Goal: Register for event/course

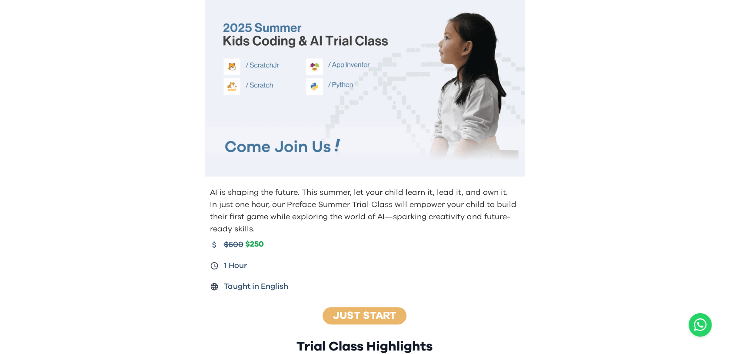
scroll to position [49, 0]
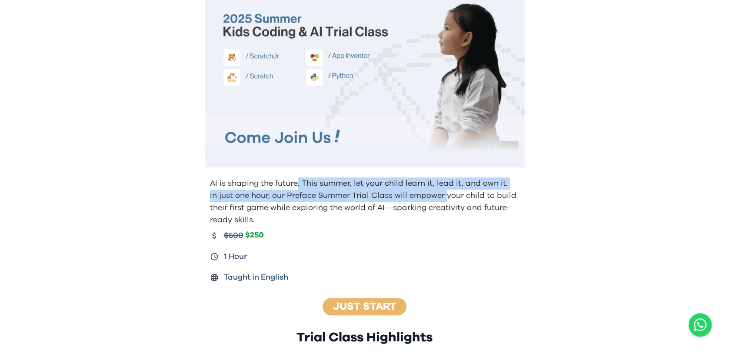
drag, startPoint x: 298, startPoint y: 179, endPoint x: 445, endPoint y: 194, distance: 147.6
click at [445, 194] on div "AI is shaping the future. This summer, let your child learn it, lead it, and ow…" at bounding box center [364, 201] width 313 height 49
click at [445, 194] on p "In just one hour, our Preface Summer Trial Class will empower your child to bui…" at bounding box center [365, 207] width 311 height 36
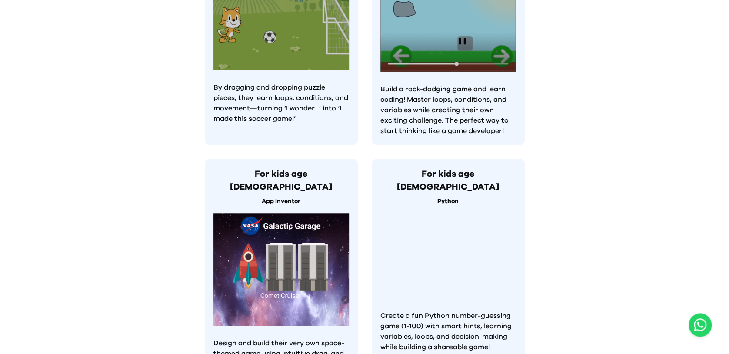
scroll to position [591, 0]
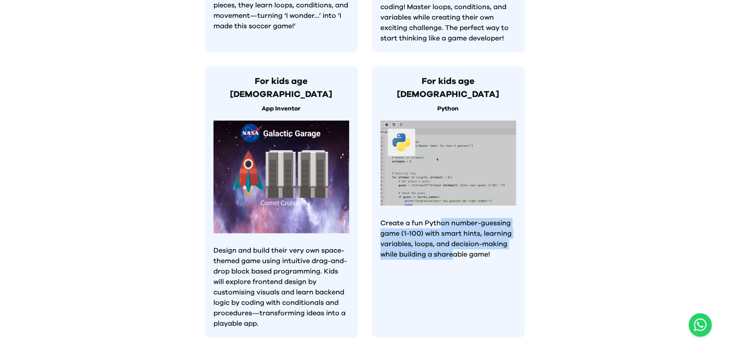
drag, startPoint x: 440, startPoint y: 185, endPoint x: 456, endPoint y: 225, distance: 43.3
click at [456, 225] on div "For kids age [DEMOGRAPHIC_DATA] Python Create a fun Python number-guessing game…" at bounding box center [448, 201] width 153 height 271
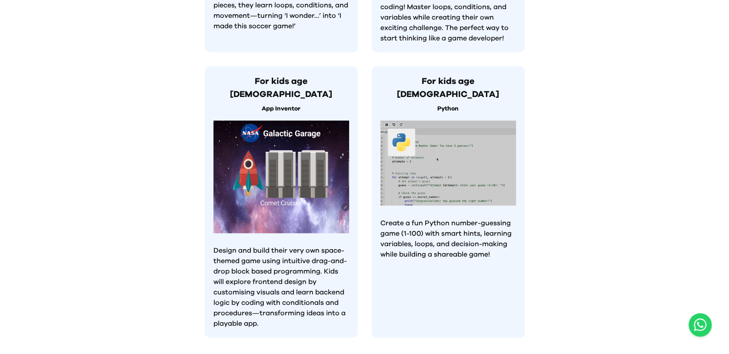
click at [456, 225] on div "For kids age [DEMOGRAPHIC_DATA] Python Create a fun Python number-guessing game…" at bounding box center [448, 201] width 153 height 271
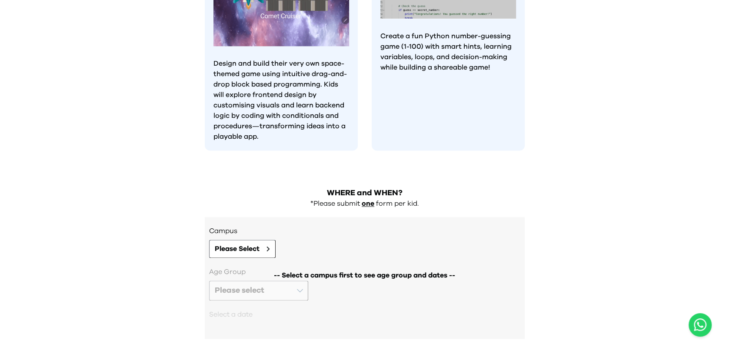
scroll to position [728, 0]
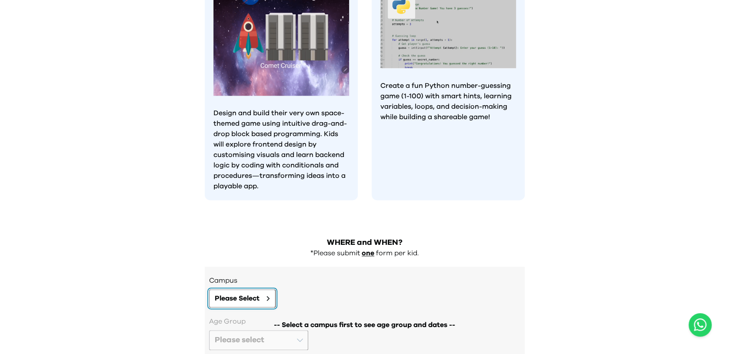
click at [236, 289] on button "Please Select" at bounding box center [242, 298] width 66 height 18
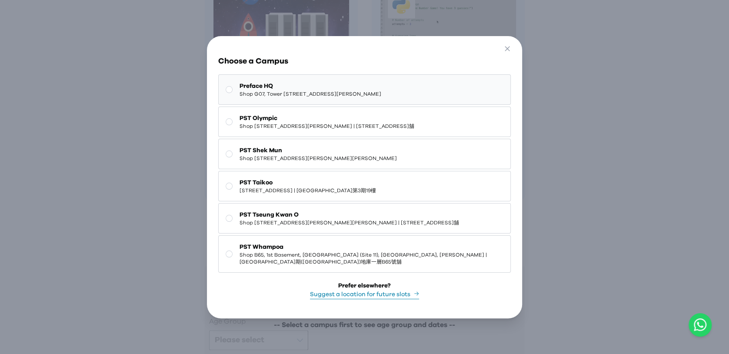
click at [269, 87] on span "Preface HQ" at bounding box center [310, 86] width 142 height 9
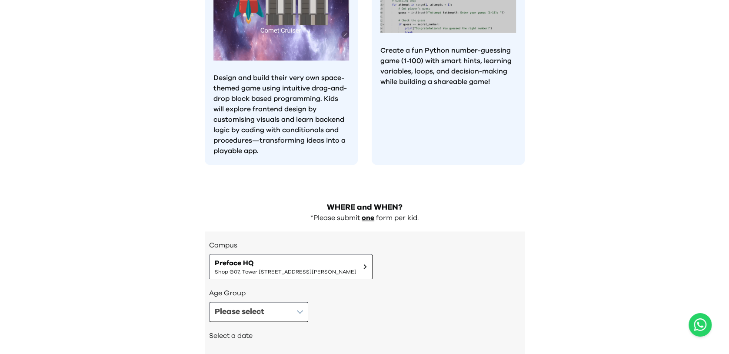
scroll to position [784, 0]
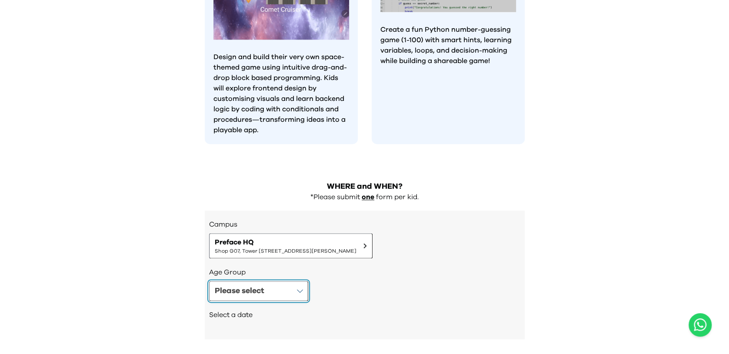
click at [292, 281] on button "Please select" at bounding box center [258, 291] width 99 height 20
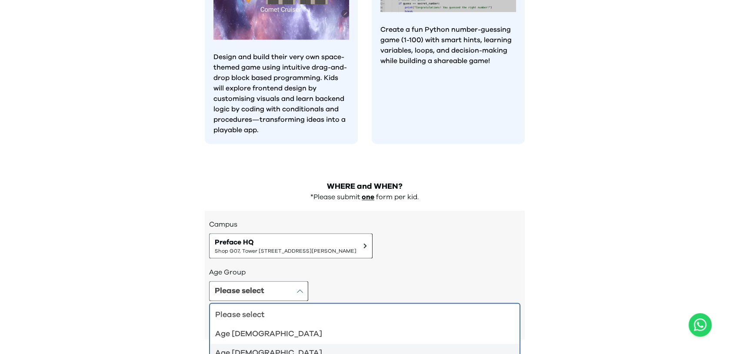
click at [327, 347] on div "Age [DEMOGRAPHIC_DATA]" at bounding box center [359, 353] width 289 height 12
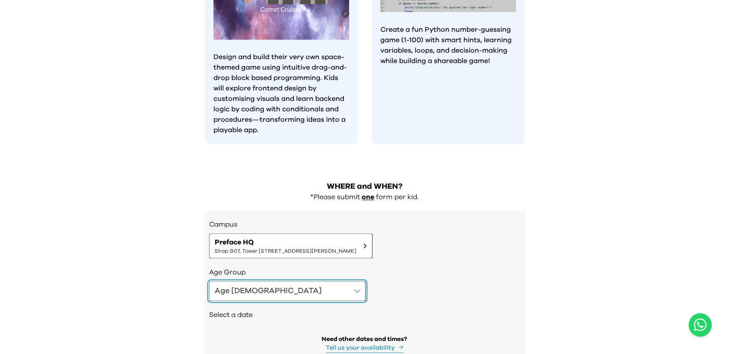
scroll to position [806, 0]
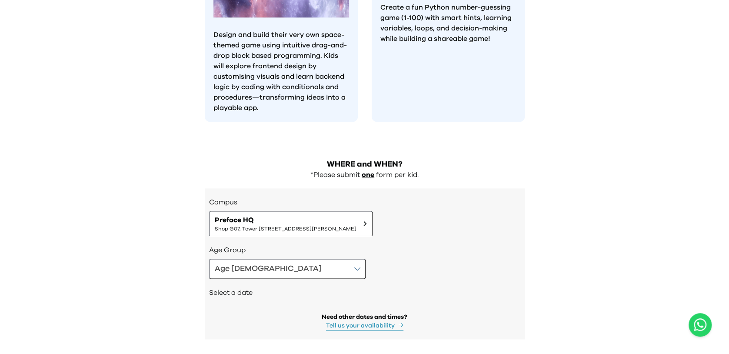
click at [237, 287] on h2 "Select a date" at bounding box center [364, 292] width 311 height 10
click at [256, 259] on button "Age [DEMOGRAPHIC_DATA]" at bounding box center [287, 269] width 156 height 20
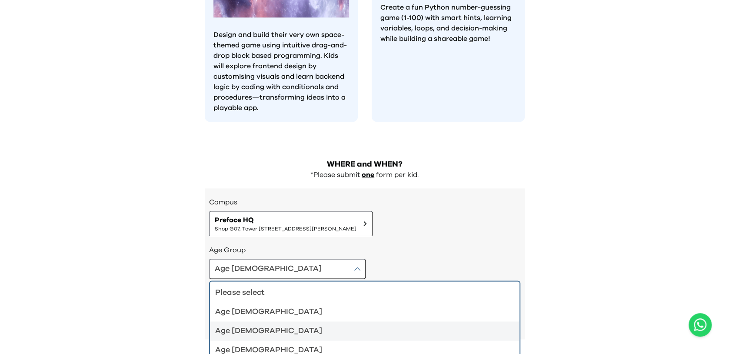
click at [247, 325] on div "Age [DEMOGRAPHIC_DATA]" at bounding box center [359, 331] width 289 height 12
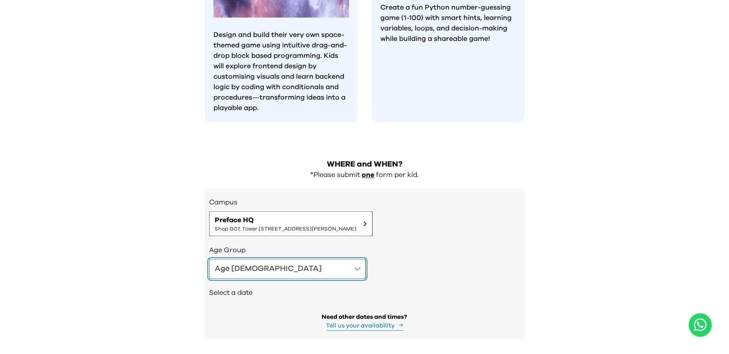
click at [277, 259] on button "Age [DEMOGRAPHIC_DATA]" at bounding box center [287, 269] width 156 height 20
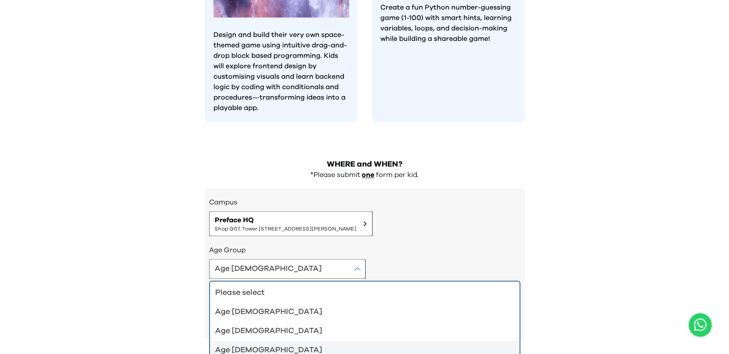
click at [252, 344] on div "Age [DEMOGRAPHIC_DATA]" at bounding box center [359, 350] width 289 height 12
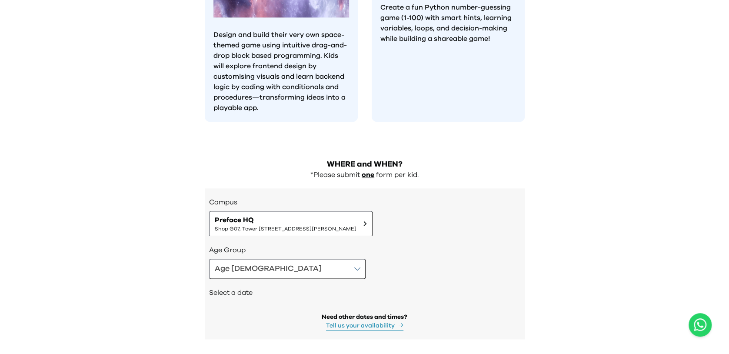
click at [245, 287] on h2 "Select a date" at bounding box center [364, 292] width 311 height 10
click at [252, 259] on button "Age [DEMOGRAPHIC_DATA]" at bounding box center [287, 269] width 156 height 20
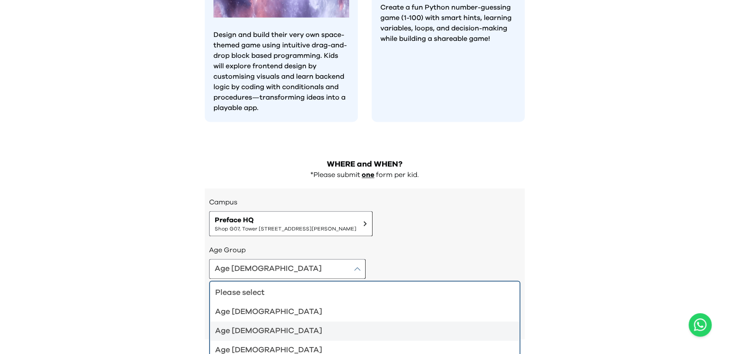
click at [241, 325] on div "Age [DEMOGRAPHIC_DATA]" at bounding box center [359, 331] width 289 height 12
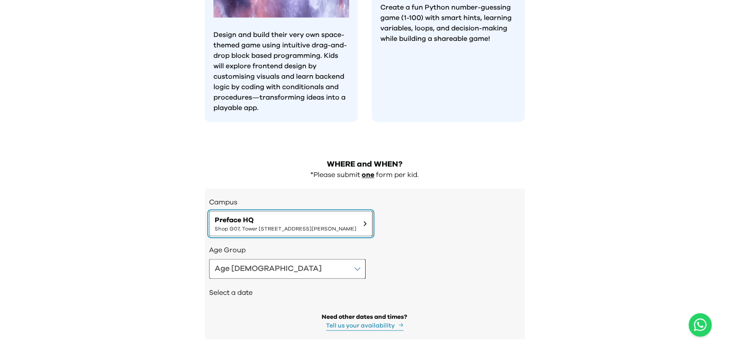
click at [292, 225] on span "Shop G07, Tower [STREET_ADDRESS][PERSON_NAME]" at bounding box center [286, 228] width 142 height 7
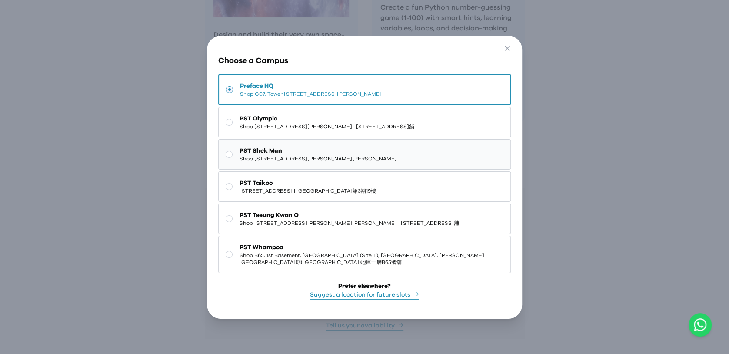
click at [288, 157] on span "Shop [STREET_ADDRESS][PERSON_NAME][PERSON_NAME]" at bounding box center [317, 158] width 157 height 7
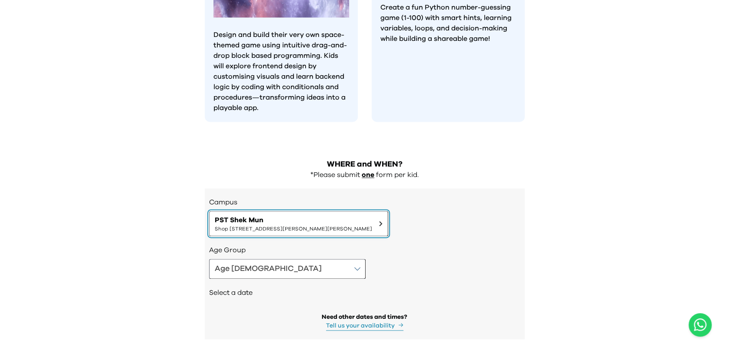
click at [345, 211] on button "PST [PERSON_NAME] Shop [STREET_ADDRESS][PERSON_NAME][PERSON_NAME]" at bounding box center [298, 223] width 179 height 25
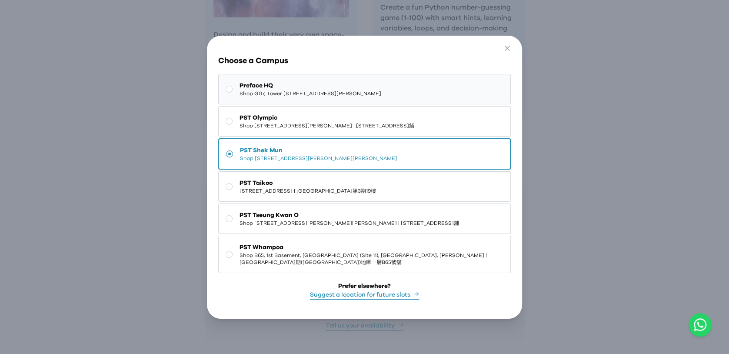
click at [269, 94] on span "Shop G07, Tower [STREET_ADDRESS][PERSON_NAME]" at bounding box center [310, 93] width 142 height 7
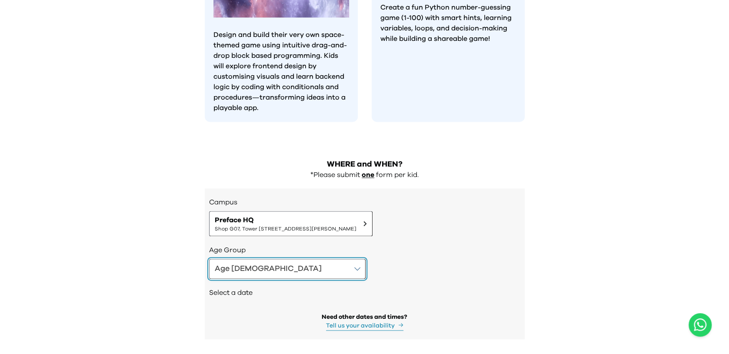
click at [255, 259] on button "Age [DEMOGRAPHIC_DATA]" at bounding box center [287, 269] width 156 height 20
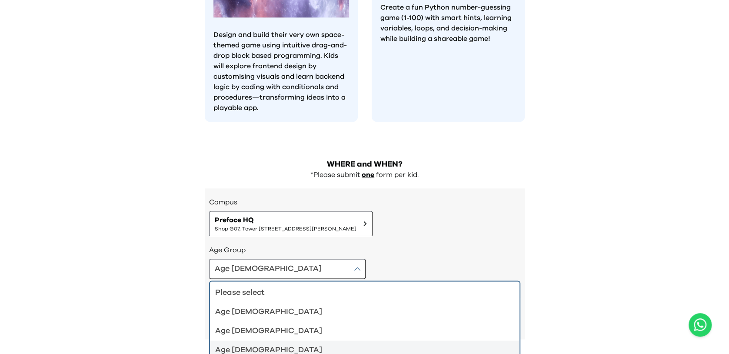
click at [245, 340] on li "Age [DEMOGRAPHIC_DATA]" at bounding box center [364, 349] width 309 height 19
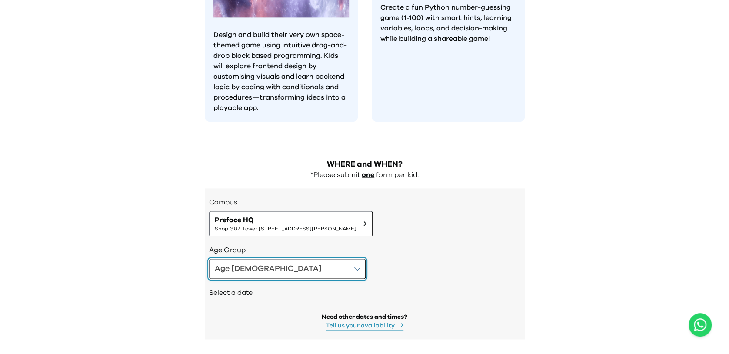
click at [272, 259] on button "Age [DEMOGRAPHIC_DATA]" at bounding box center [287, 269] width 156 height 20
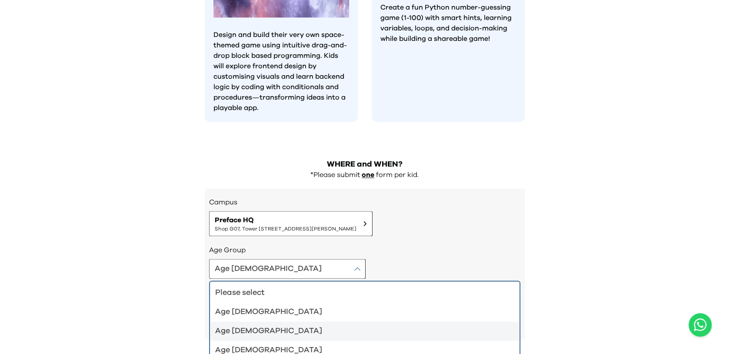
click at [229, 325] on div "Age [DEMOGRAPHIC_DATA]" at bounding box center [359, 331] width 289 height 12
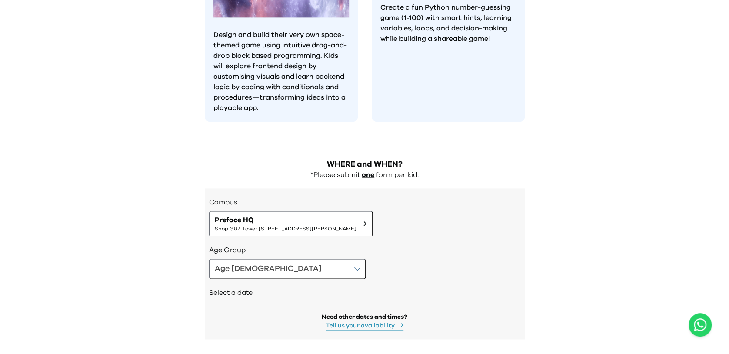
click at [225, 287] on h2 "Select a date" at bounding box center [364, 292] width 311 height 10
click at [354, 321] on button "Tell us your availability" at bounding box center [364, 325] width 77 height 9
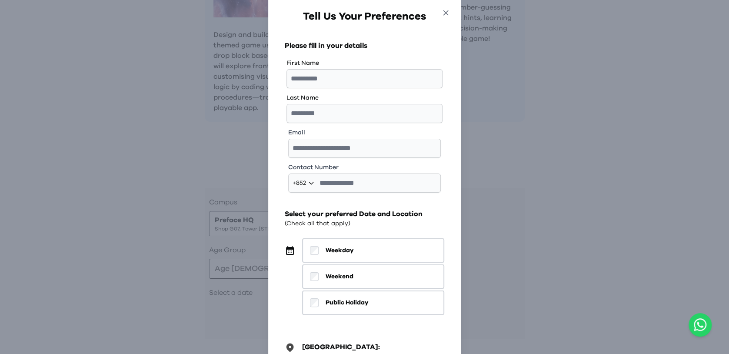
click at [451, 10] on button "Close" at bounding box center [446, 14] width 16 height 15
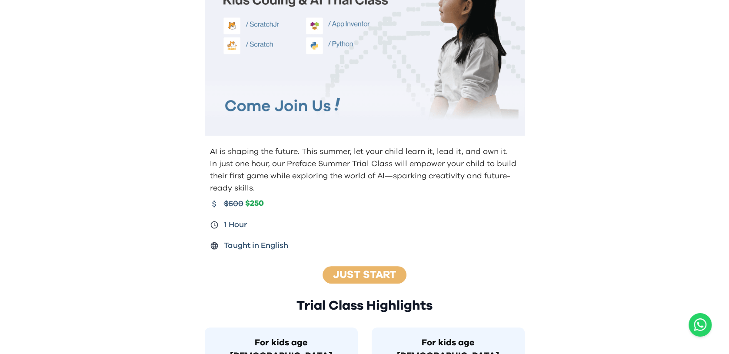
scroll to position [0, 0]
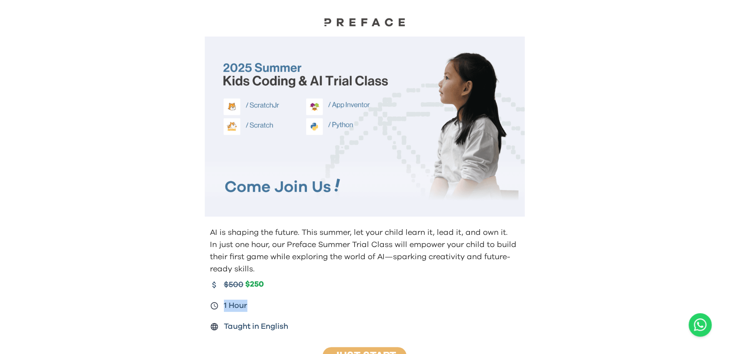
drag, startPoint x: 208, startPoint y: 233, endPoint x: 469, endPoint y: 298, distance: 269.2
click at [469, 298] on div "AI is shaping the future. This summer, let your child learn it, lead it, and ow…" at bounding box center [365, 279] width 334 height 113
drag, startPoint x: 205, startPoint y: 233, endPoint x: 341, endPoint y: 307, distance: 155.0
click at [341, 307] on div "AI is shaping the future. This summer, let your child learn it, lead it, and ow…" at bounding box center [365, 279] width 334 height 113
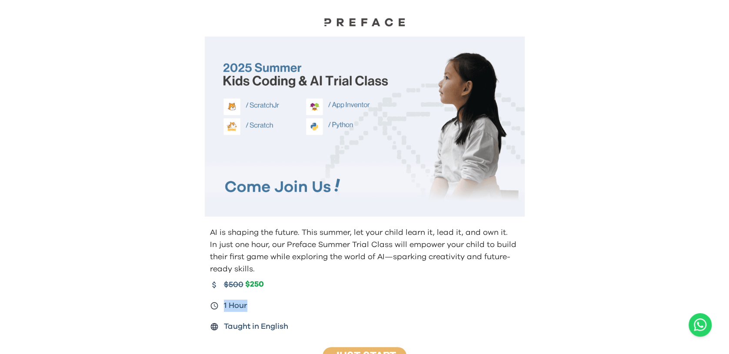
click at [341, 306] on div "1 Hour" at bounding box center [365, 305] width 311 height 12
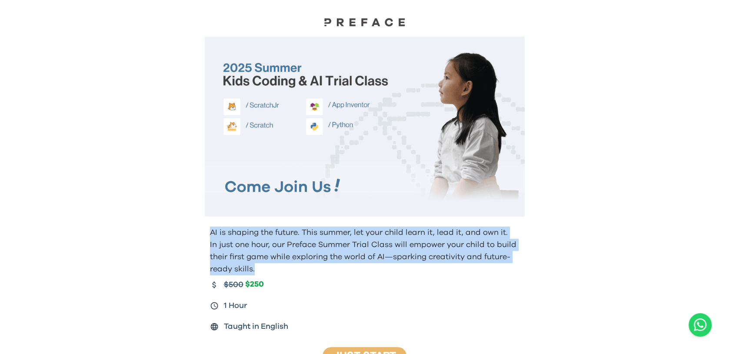
drag, startPoint x: 266, startPoint y: 272, endPoint x: 209, endPoint y: 230, distance: 71.5
click at [209, 230] on div "AI is shaping the future. This summer, let your child learn it, lead it, and ow…" at bounding box center [365, 279] width 334 height 113
click at [298, 229] on p "AI is shaping the future. This summer, let your child learn it, lead it, and ow…" at bounding box center [365, 232] width 311 height 12
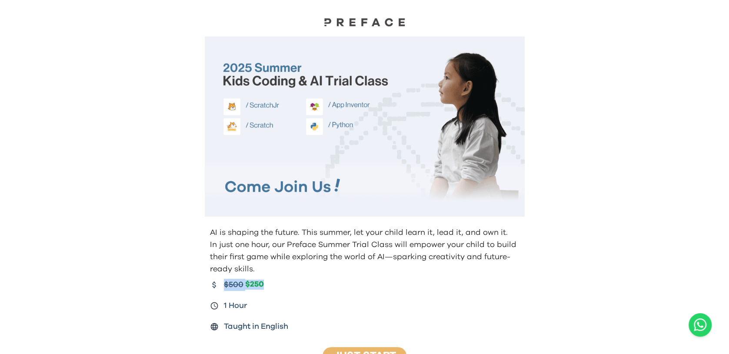
drag, startPoint x: 302, startPoint y: 229, endPoint x: 346, endPoint y: 275, distance: 63.6
click at [346, 275] on div "AI is shaping the future. This summer, let your child learn it, lead it, and ow…" at bounding box center [365, 279] width 334 height 113
click at [345, 274] on div "AI is shaping the future. This summer, let your child learn it, lead it, and ow…" at bounding box center [365, 279] width 334 height 113
click at [326, 234] on p "AI is shaping the future. This summer, let your child learn it, lead it, and ow…" at bounding box center [365, 232] width 311 height 12
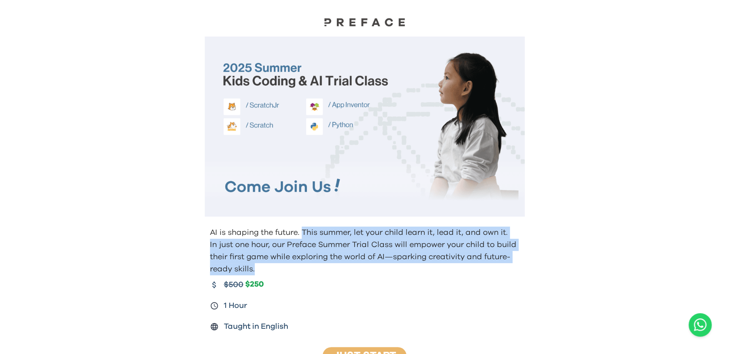
drag, startPoint x: 302, startPoint y: 230, endPoint x: 323, endPoint y: 270, distance: 44.9
click at [323, 270] on div "AI is shaping the future. This summer, let your child learn it, lead it, and ow…" at bounding box center [364, 250] width 313 height 49
click at [321, 267] on p "In just one hour, our Preface Summer Trial Class will empower your child to bui…" at bounding box center [365, 257] width 311 height 36
drag, startPoint x: 302, startPoint y: 226, endPoint x: 301, endPoint y: 267, distance: 40.4
click at [301, 267] on div "AI is shaping the future. This summer, let your child learn it, lead it, and ow…" at bounding box center [364, 250] width 313 height 49
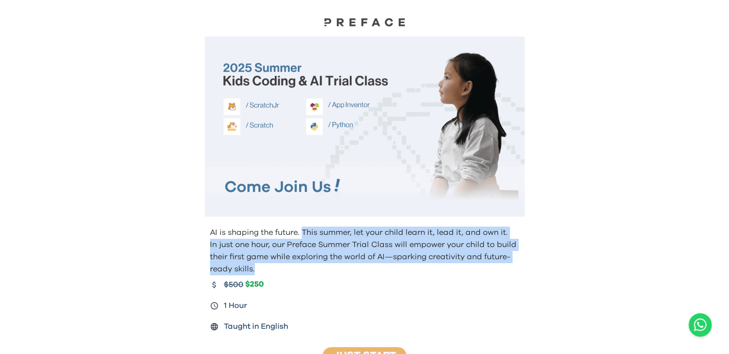
click at [301, 267] on p "In just one hour, our Preface Summer Trial Class will empower your child to bui…" at bounding box center [365, 257] width 311 height 36
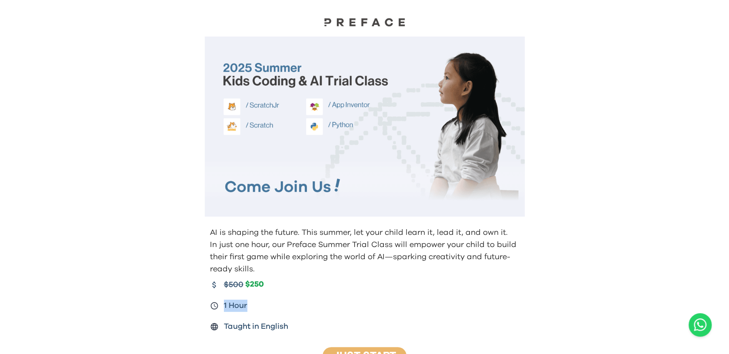
drag, startPoint x: 356, startPoint y: 238, endPoint x: 603, endPoint y: 308, distance: 256.6
